Goal: Information Seeking & Learning: Learn about a topic

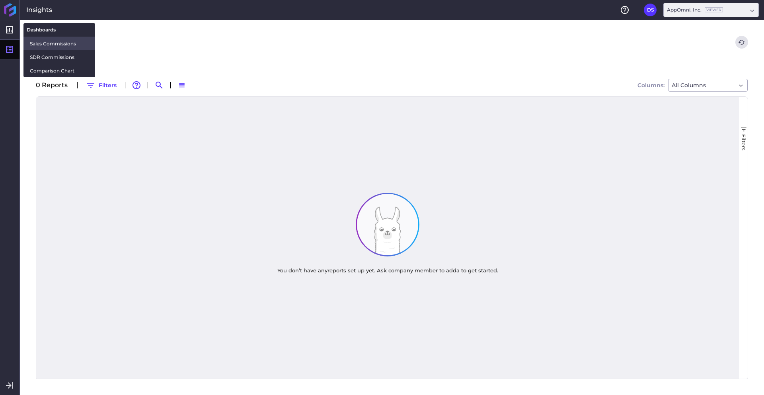
click at [37, 42] on span "Sales Commissions" at bounding box center [59, 43] width 59 height 8
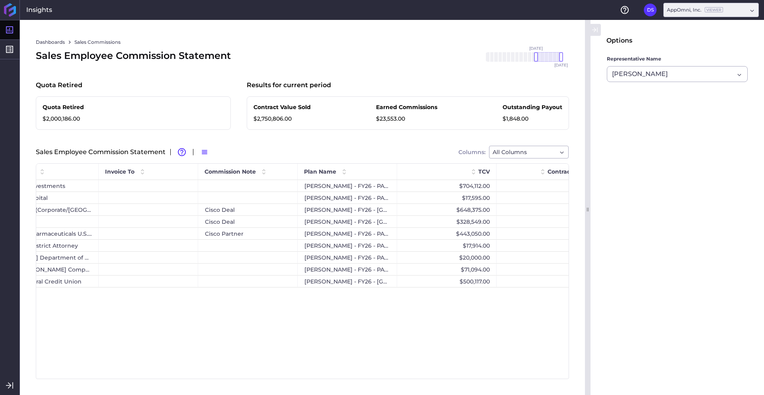
scroll to position [0, 438]
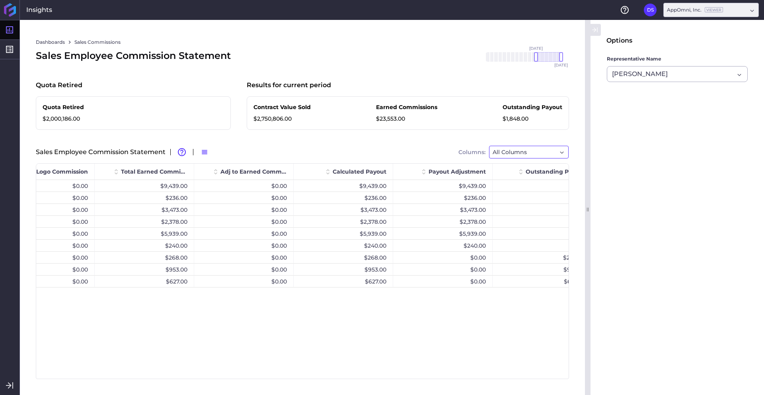
click at [563, 151] on div "All Columns" at bounding box center [529, 152] width 80 height 13
click at [547, 152] on div "All Columns" at bounding box center [525, 152] width 64 height 10
click at [398, 146] on div "Sales Employee Commission Statement Advanced table features Switch to Default D…" at bounding box center [302, 152] width 533 height 13
click at [539, 58] on div at bounding box center [548, 57] width 25 height 10
drag, startPoint x: 561, startPoint y: 59, endPoint x: 557, endPoint y: 60, distance: 4.9
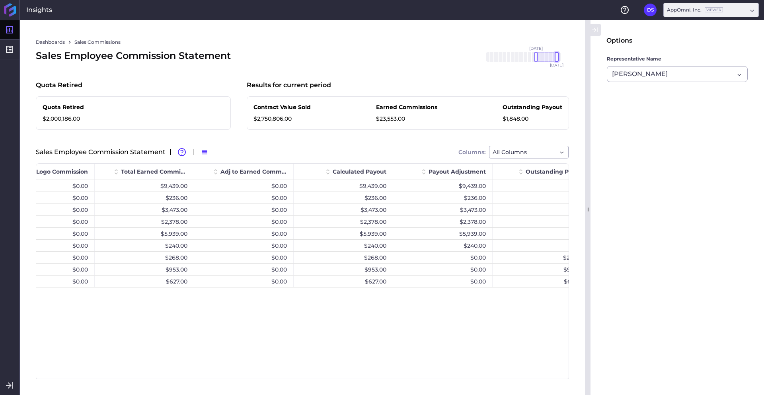
click at [557, 59] on div at bounding box center [557, 57] width 4 height 10
drag, startPoint x: 558, startPoint y: 59, endPoint x: 553, endPoint y: 59, distance: 4.4
click at [553, 59] on div at bounding box center [553, 57] width 4 height 10
click at [550, 60] on div at bounding box center [548, 57] width 4 height 10
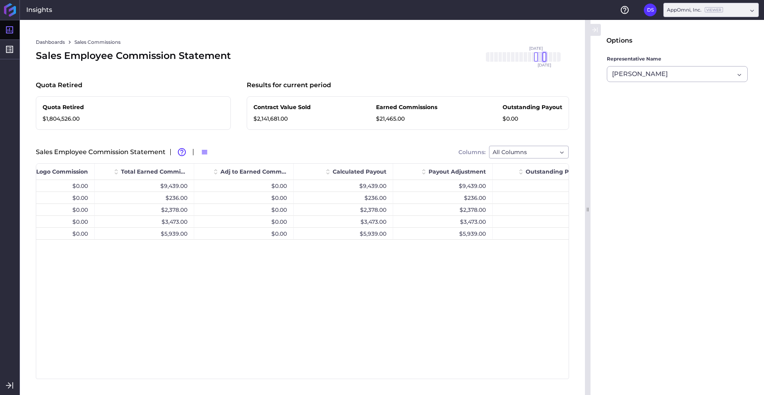
click at [547, 59] on div "[DATE] Mar '[DATE] May '[DATE] [DATE] '[DATE] Sep '[DATE] Nov '[DATE] Jan '[DAT…" at bounding box center [523, 57] width 76 height 10
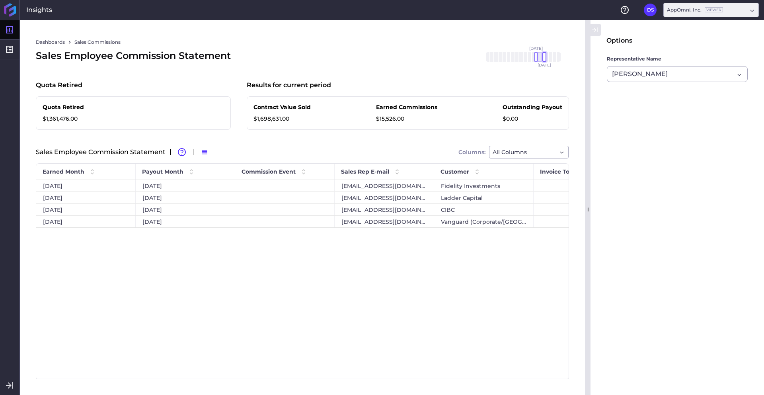
click at [545, 59] on div at bounding box center [544, 57] width 4 height 10
click at [559, 56] on div "[DATE] Mar '[DATE] May '[DATE] [DATE] '[DATE] Sep '[DATE] Nov '[DATE] Jan '[DAT…" at bounding box center [523, 57] width 76 height 10
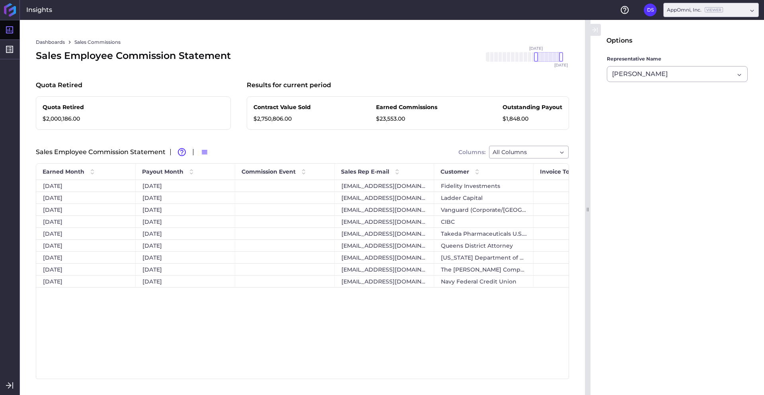
click at [558, 58] on div at bounding box center [548, 57] width 25 height 10
click at [557, 58] on div at bounding box center [548, 57] width 25 height 10
click at [539, 60] on div at bounding box center [548, 57] width 25 height 10
click at [542, 58] on div at bounding box center [548, 57] width 25 height 10
click at [545, 57] on div at bounding box center [548, 57] width 25 height 10
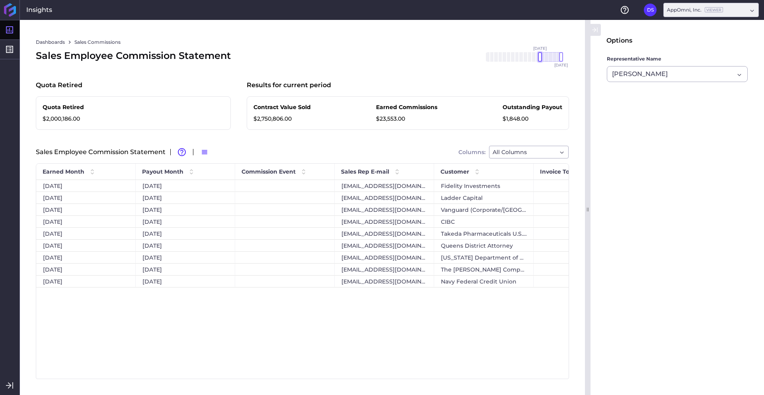
drag, startPoint x: 537, startPoint y: 56, endPoint x: 541, endPoint y: 55, distance: 4.5
click at [541, 55] on div at bounding box center [540, 57] width 4 height 10
click at [542, 55] on div "[DATE] Mar '[DATE] May '[DATE] [DATE] '[DATE] Sep '[DATE] Nov '[DATE] Jan '[DAT…" at bounding box center [523, 57] width 76 height 10
click at [543, 56] on div "[DATE] Mar '[DATE] May '[DATE] [DATE] '[DATE] Sep '[DATE] Nov '[DATE] Jan '[DAT…" at bounding box center [523, 57] width 76 height 10
click at [546, 56] on div at bounding box center [550, 57] width 21 height 10
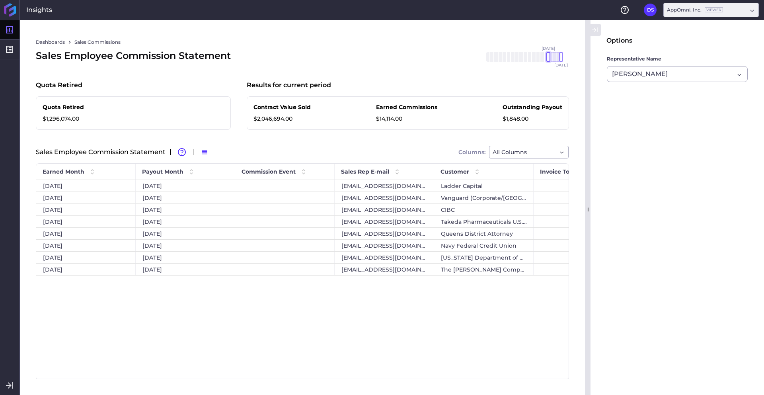
drag, startPoint x: 538, startPoint y: 57, endPoint x: 545, endPoint y: 56, distance: 7.3
click at [545, 56] on div "[DATE] Mar '[DATE] May '[DATE] [DATE] '[DATE] Sep '[DATE] Nov '[DATE] Jan '[DAT…" at bounding box center [523, 57] width 76 height 10
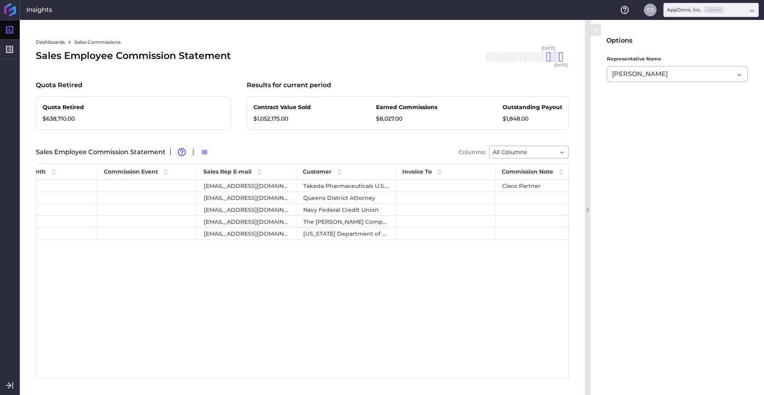
click at [648, 10] on button "DS" at bounding box center [650, 10] width 13 height 13
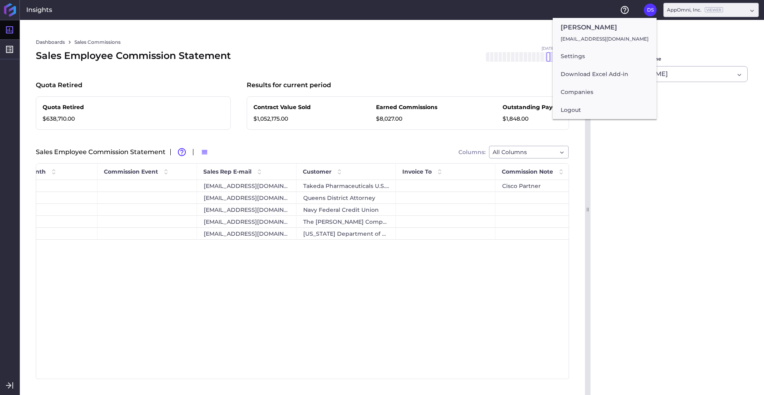
click at [579, 109] on button "Logout" at bounding box center [605, 110] width 104 height 18
